Goal: Task Accomplishment & Management: Use online tool/utility

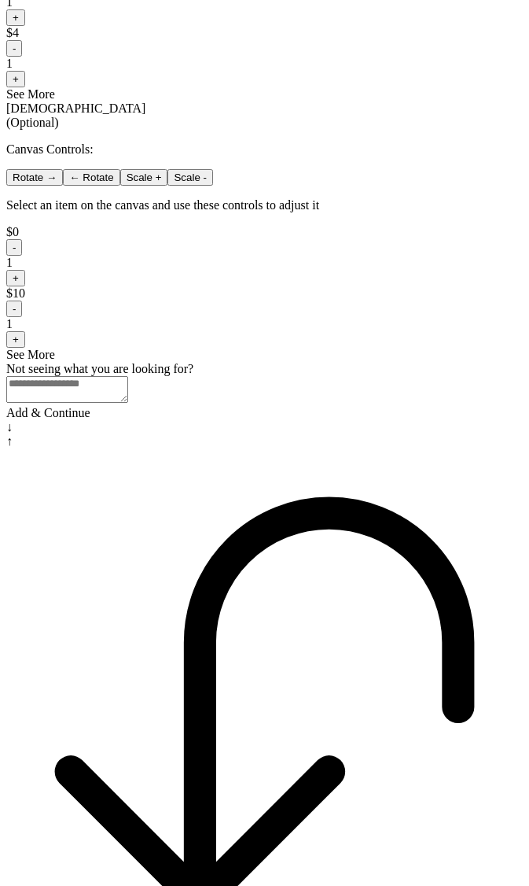
scroll to position [1029, 0]
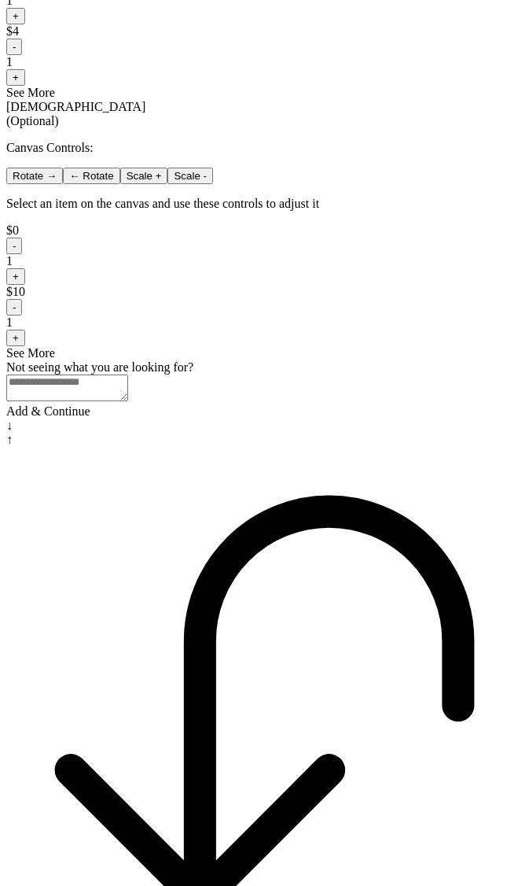
click at [265, 418] on div "Add & Continue" at bounding box center [264, 411] width 517 height 14
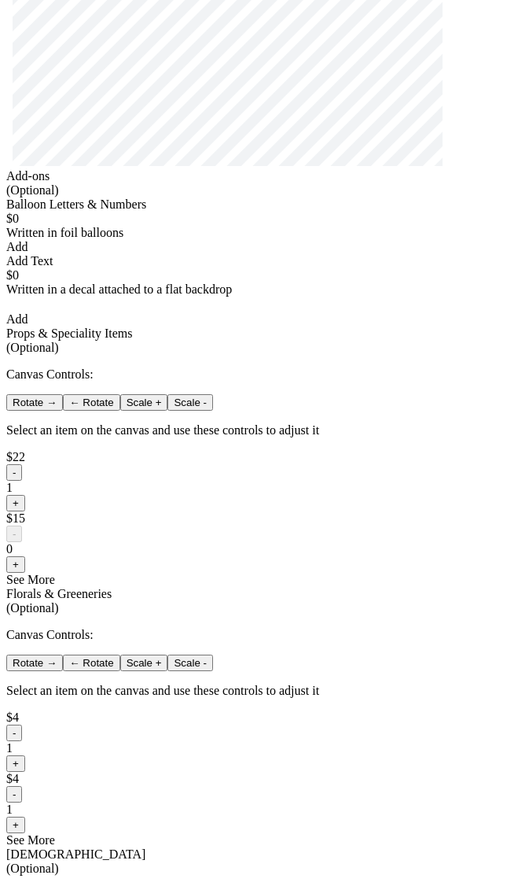
scroll to position [252, 0]
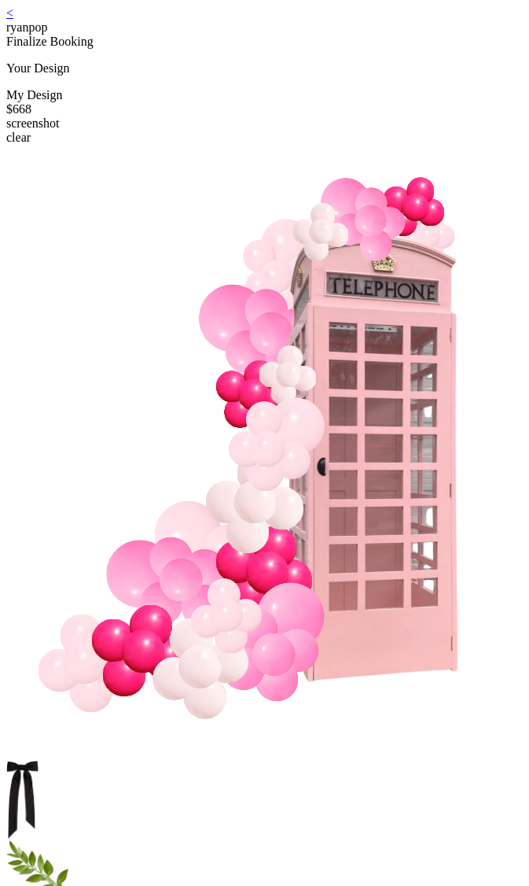
click at [13, 20] on link "<" at bounding box center [9, 12] width 7 height 13
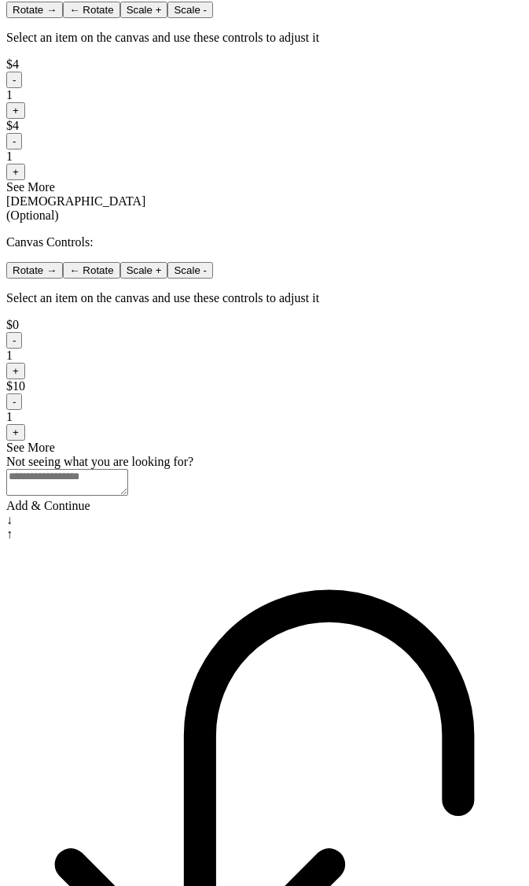
scroll to position [1029, 0]
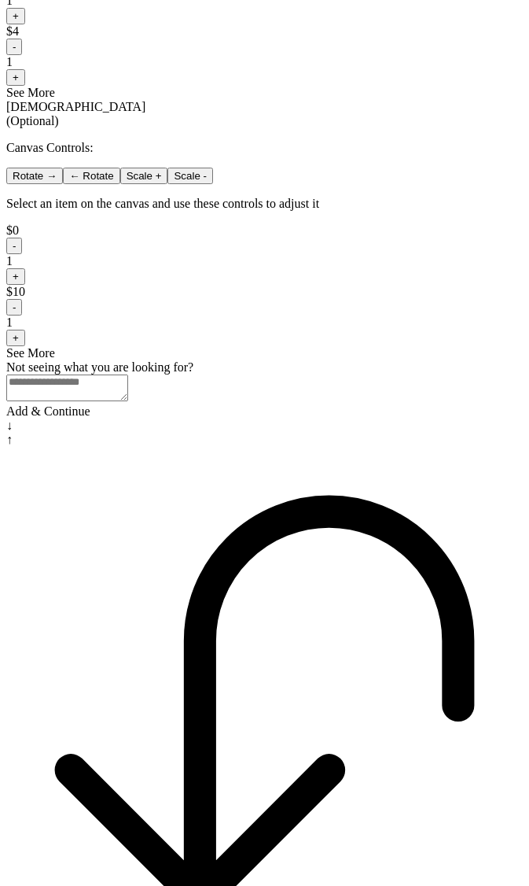
click at [351, 418] on div "Add & Continue" at bounding box center [264, 411] width 517 height 14
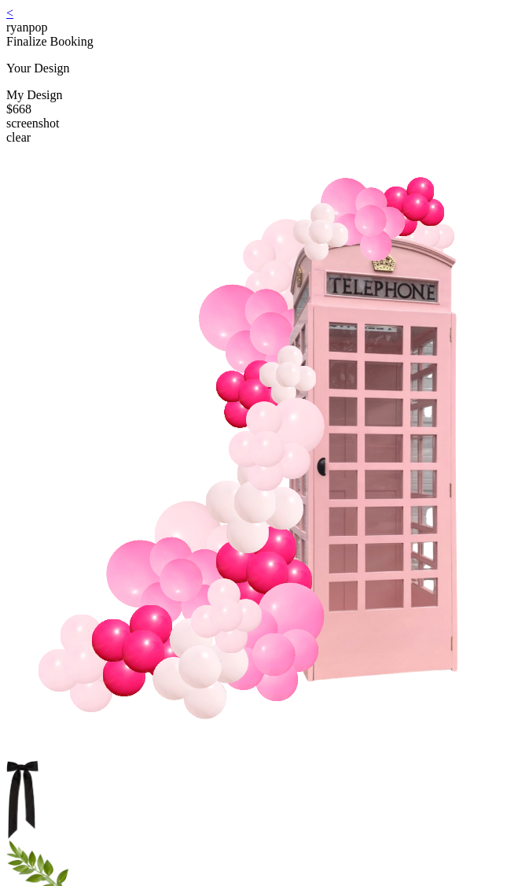
click at [13, 20] on link "<" at bounding box center [9, 12] width 7 height 13
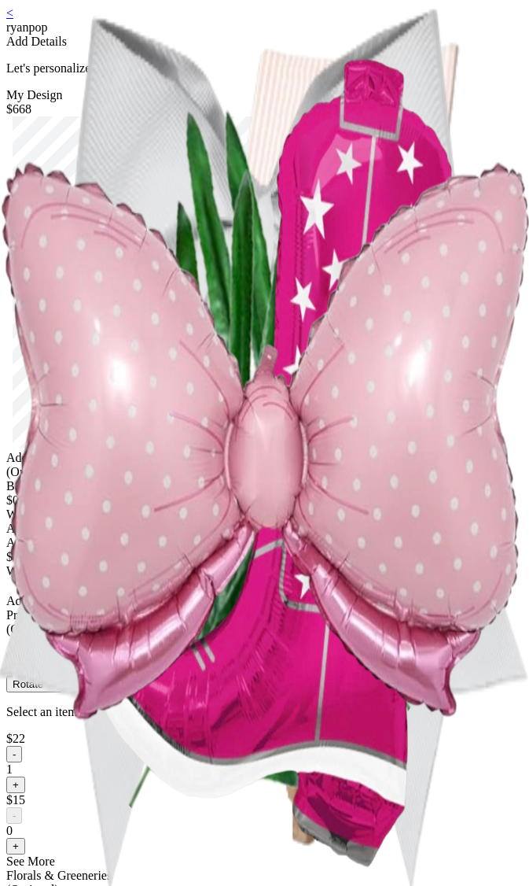
click at [443, 606] on div "< ryanpop Add Details Let's personalize it! My Design $668 Add-ons (Optional) B…" at bounding box center [264, 726] width 517 height 1441
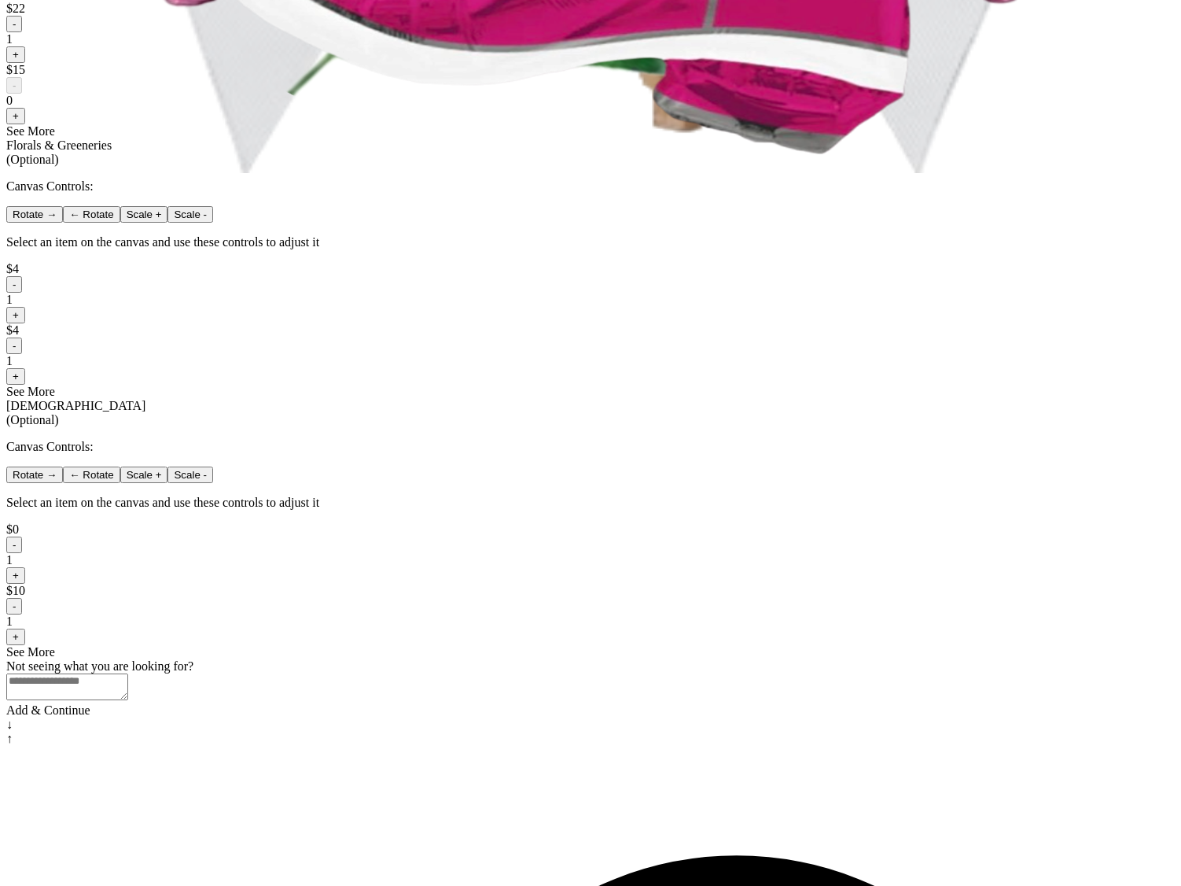
scroll to position [1011, 0]
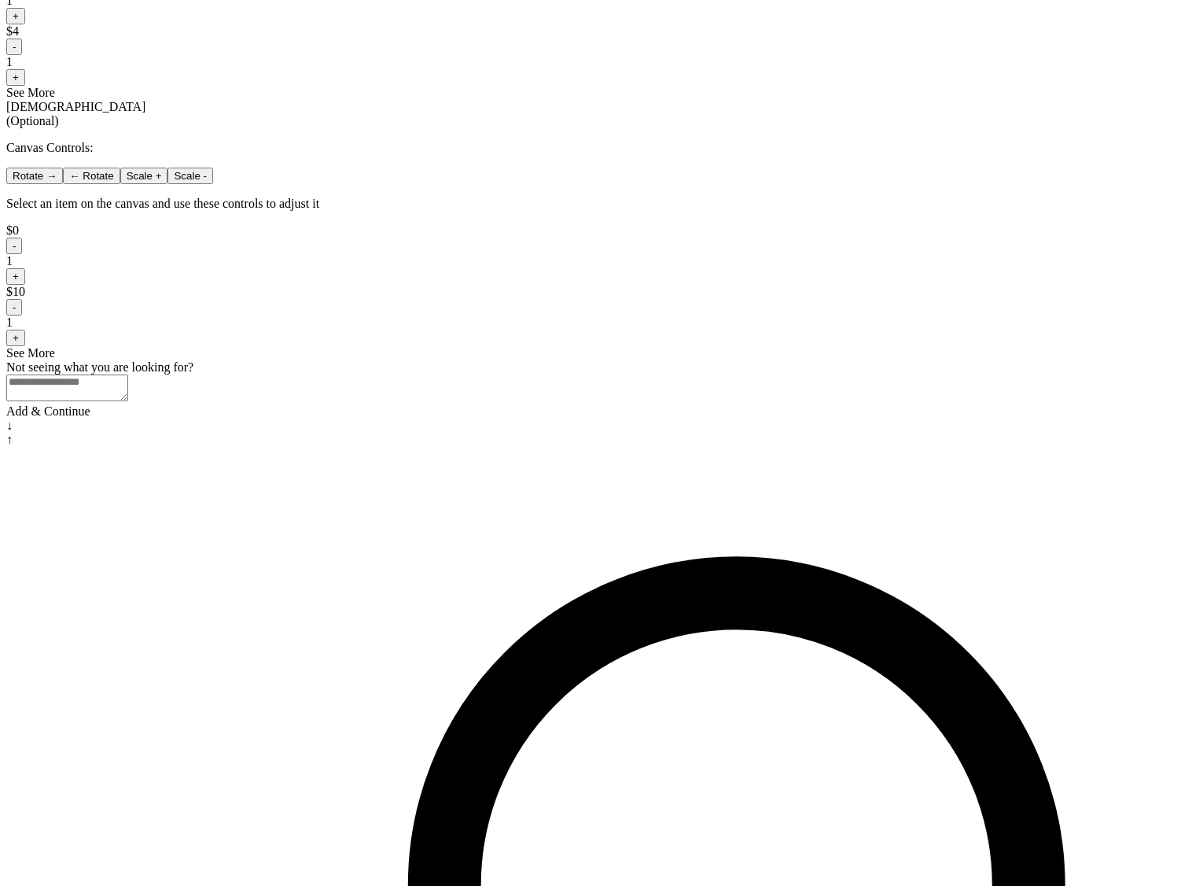
click at [529, 418] on div "Add & Continue" at bounding box center [590, 411] width 1169 height 14
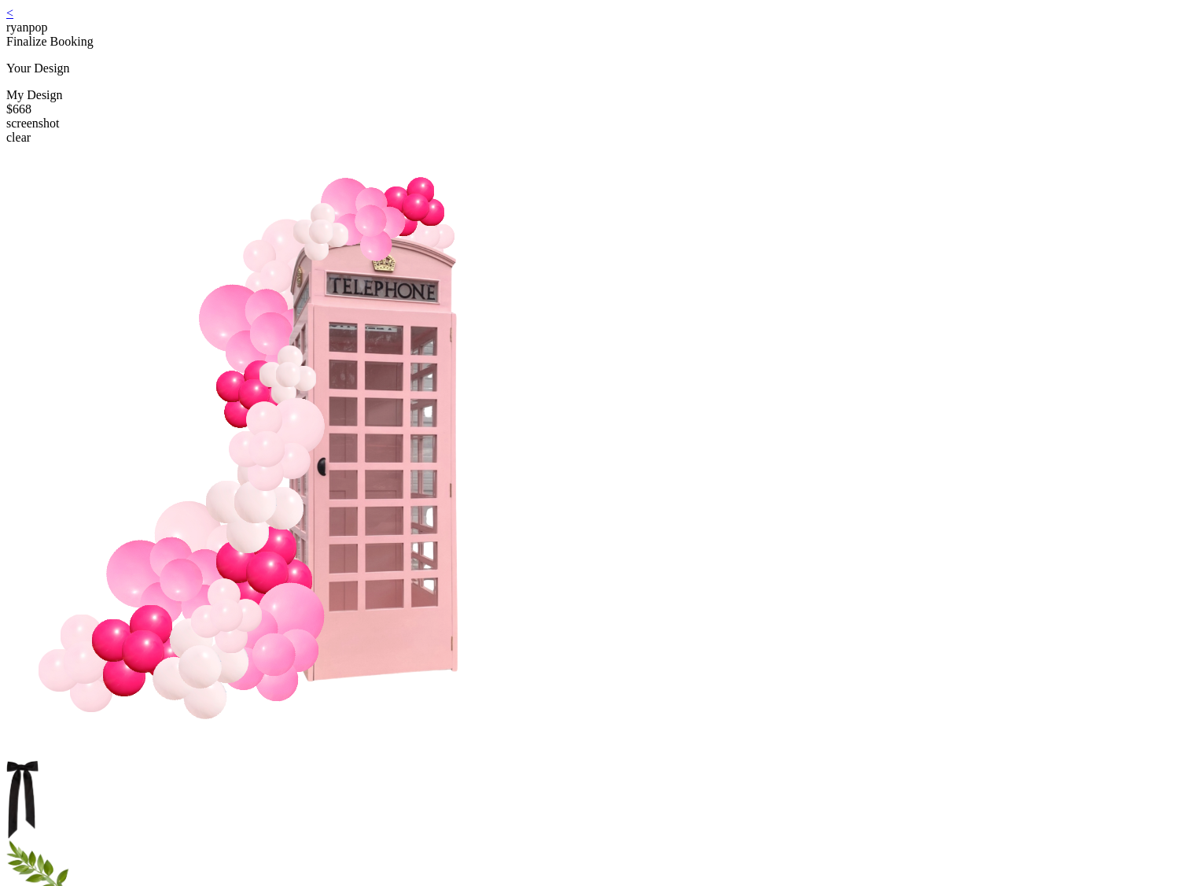
scroll to position [16, 0]
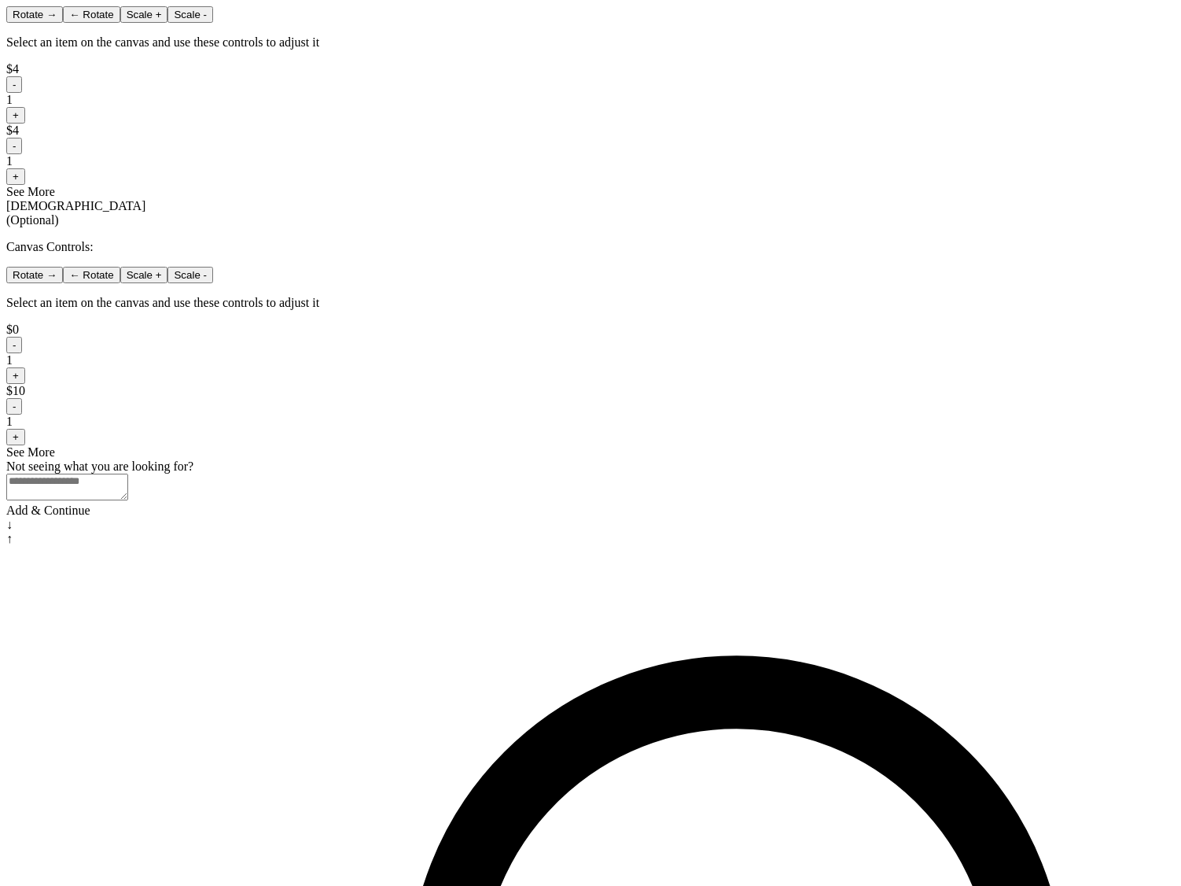
scroll to position [1011, 0]
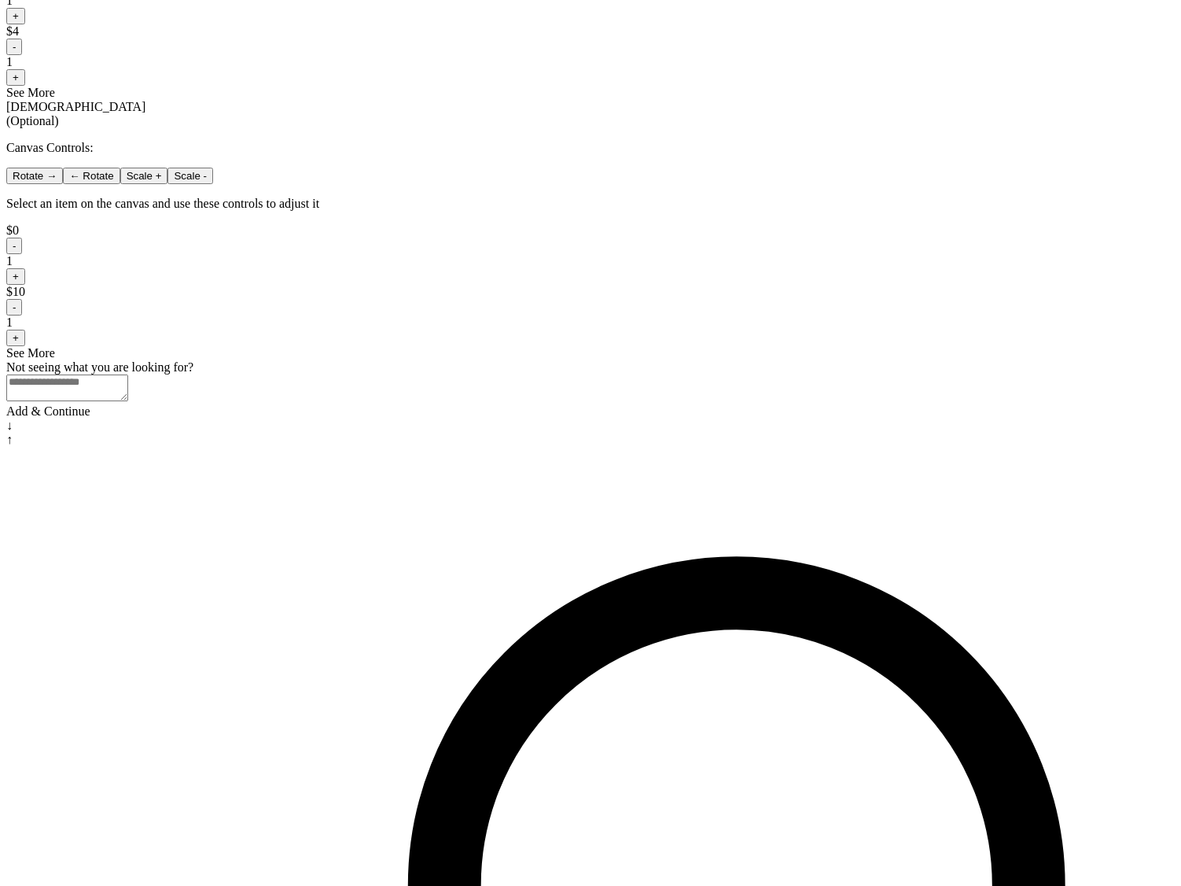
click at [674, 418] on div "Add & Continue" at bounding box center [590, 411] width 1169 height 14
